Goal: Information Seeking & Learning: Learn about a topic

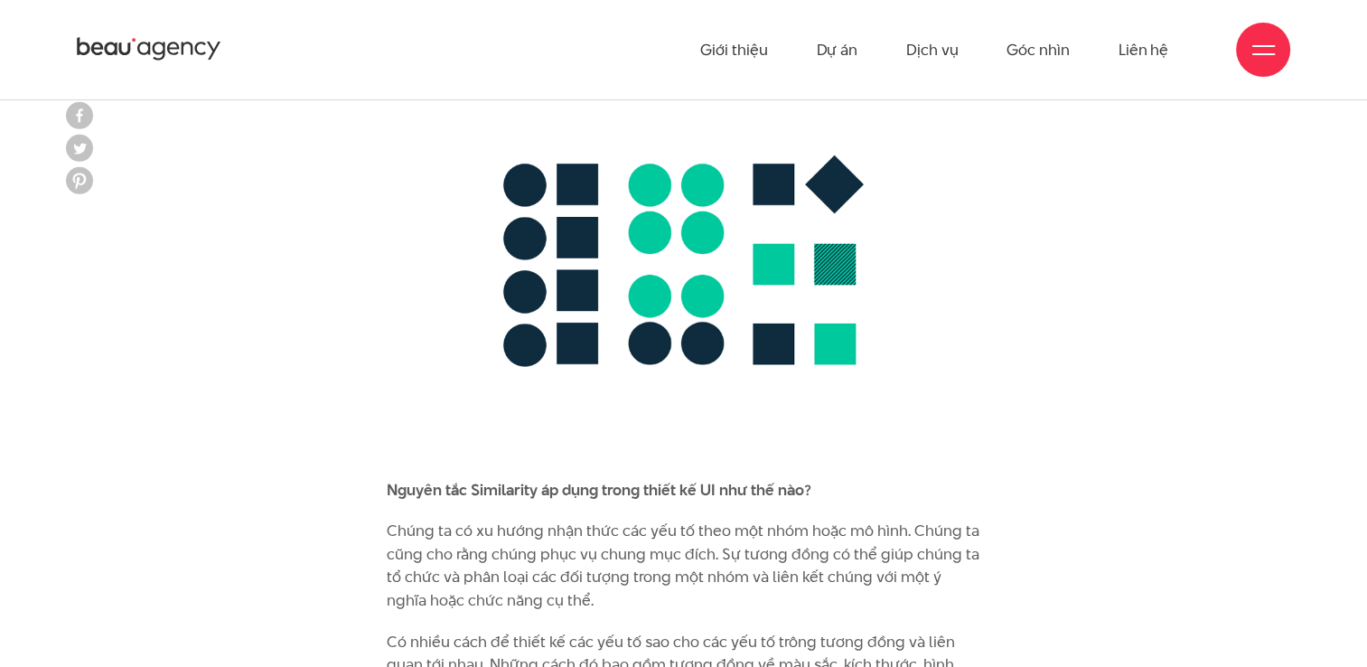
scroll to position [6947, 0]
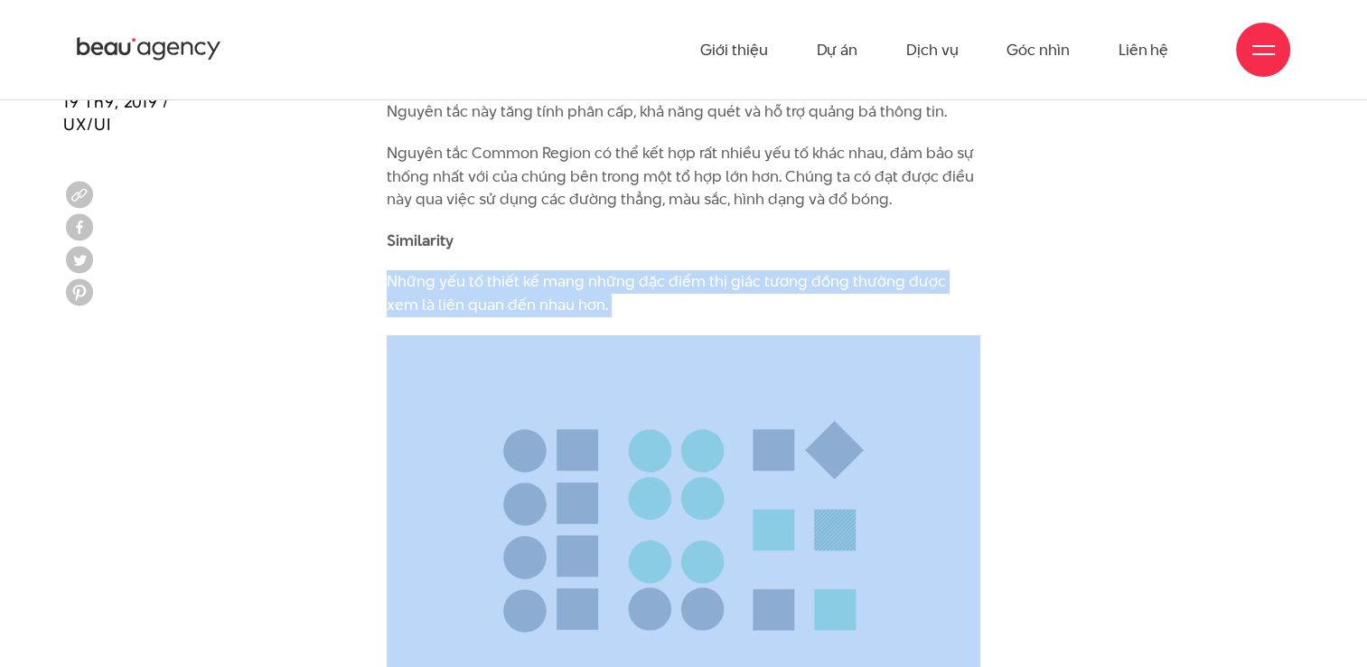
drag, startPoint x: 374, startPoint y: 224, endPoint x: 777, endPoint y: 535, distance: 508.8
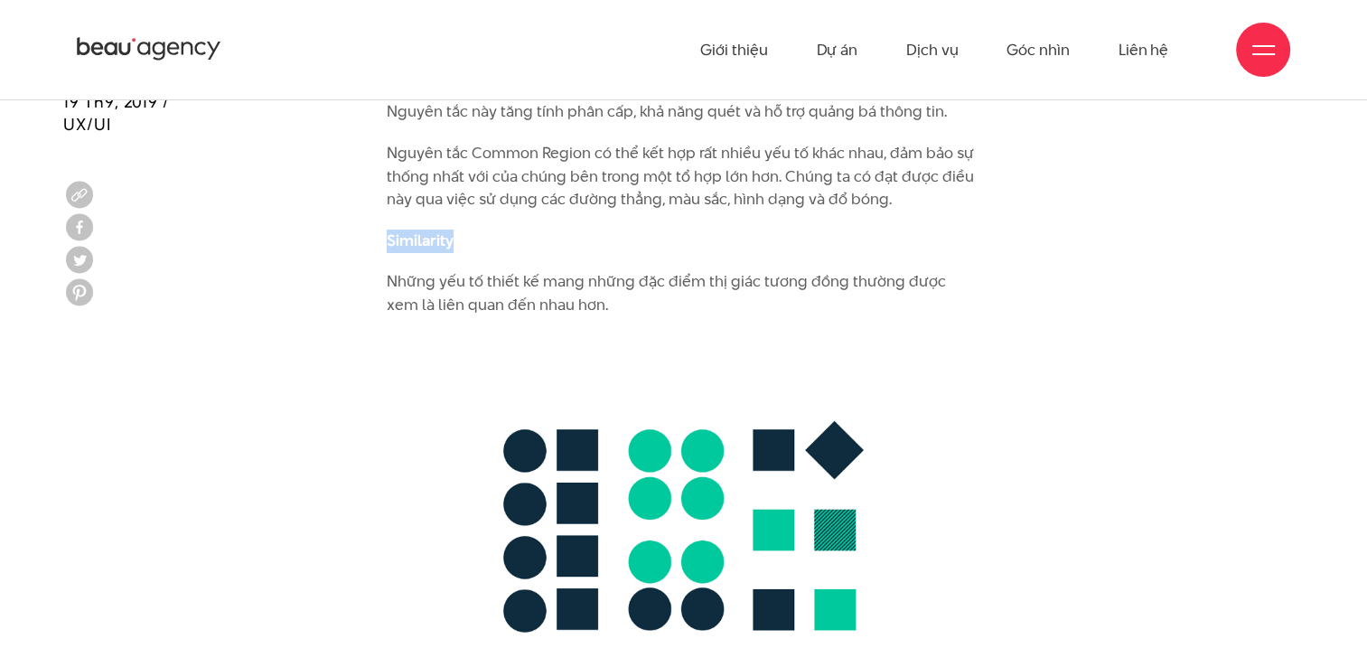
drag, startPoint x: 387, startPoint y: 194, endPoint x: 511, endPoint y: 191, distance: 124.7
click at [511, 229] on p "Similarity" at bounding box center [684, 240] width 594 height 23
copy b "Similarity"
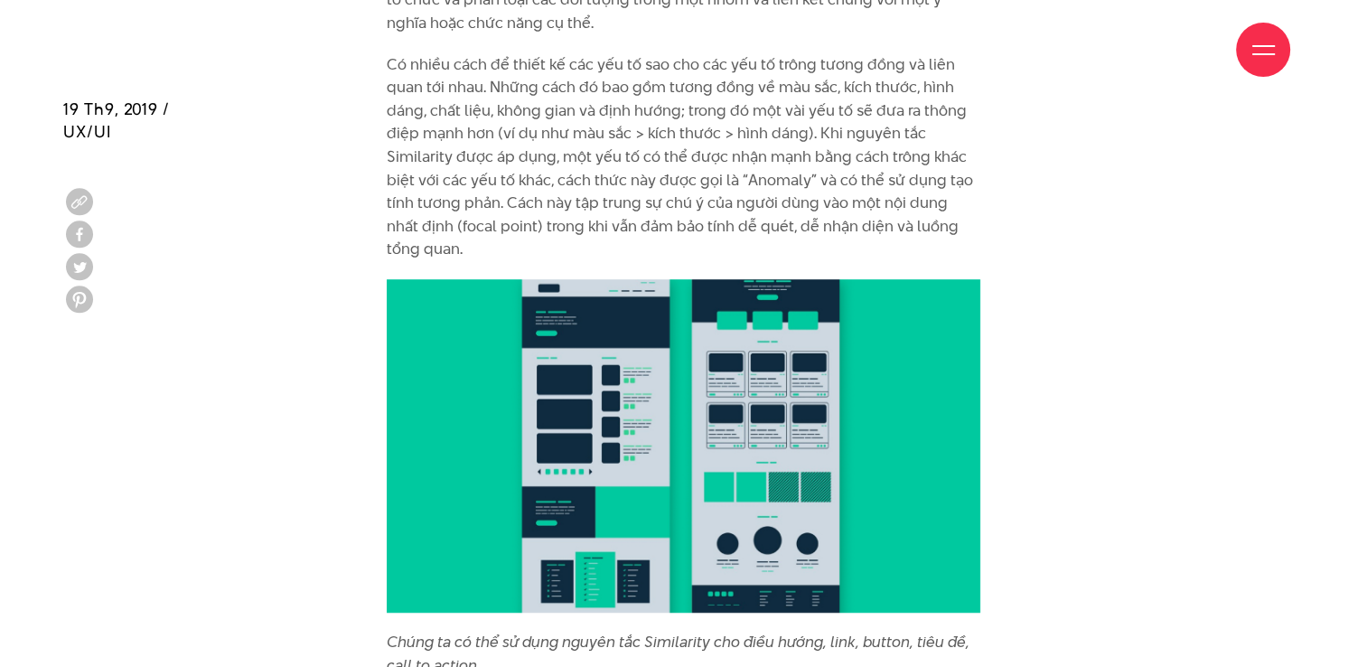
scroll to position [7802, 0]
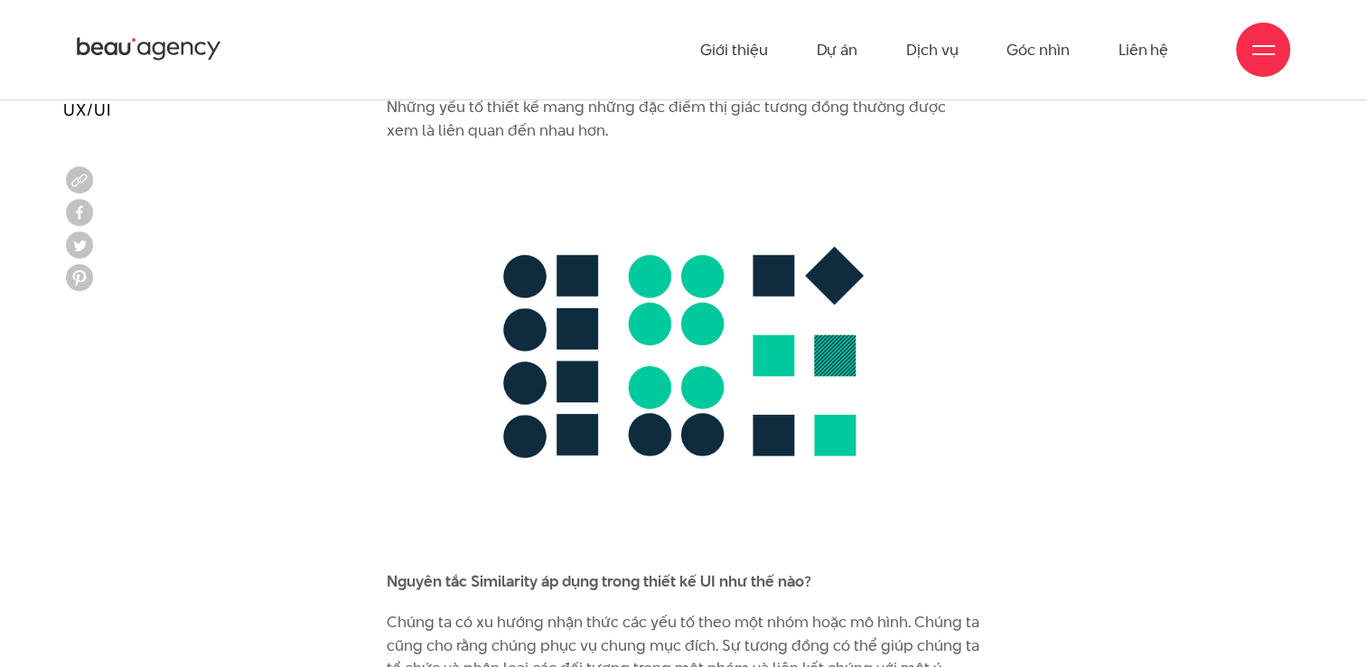
scroll to position [7104, 0]
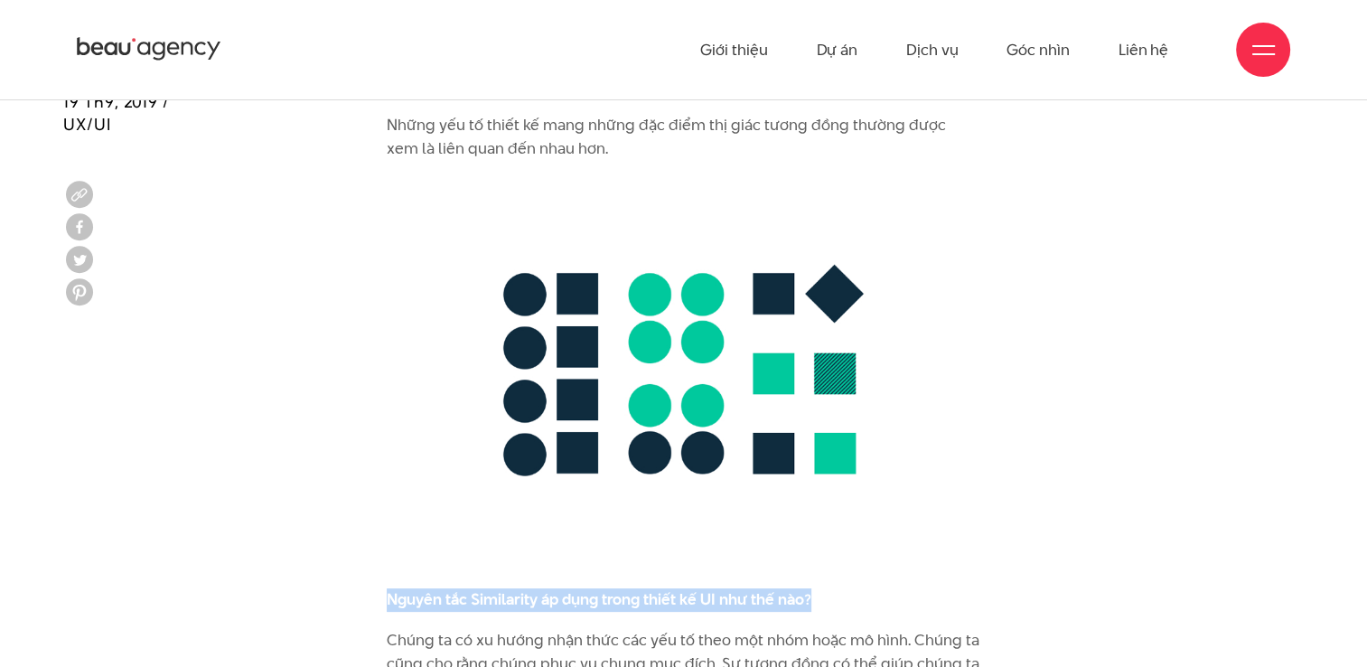
drag, startPoint x: 372, startPoint y: 542, endPoint x: 823, endPoint y: 537, distance: 450.8
click at [823, 537] on div "Bộ não con người luôn cố gắng gán ý nghĩa cho thế giới quan bằng cách so sánh v…" at bounding box center [683, 669] width 621 height 11598
copy b "Nguyên tắc Similarity áp dụng trong thiết kế UI như thế nào?"
